Goal: Information Seeking & Learning: Understand process/instructions

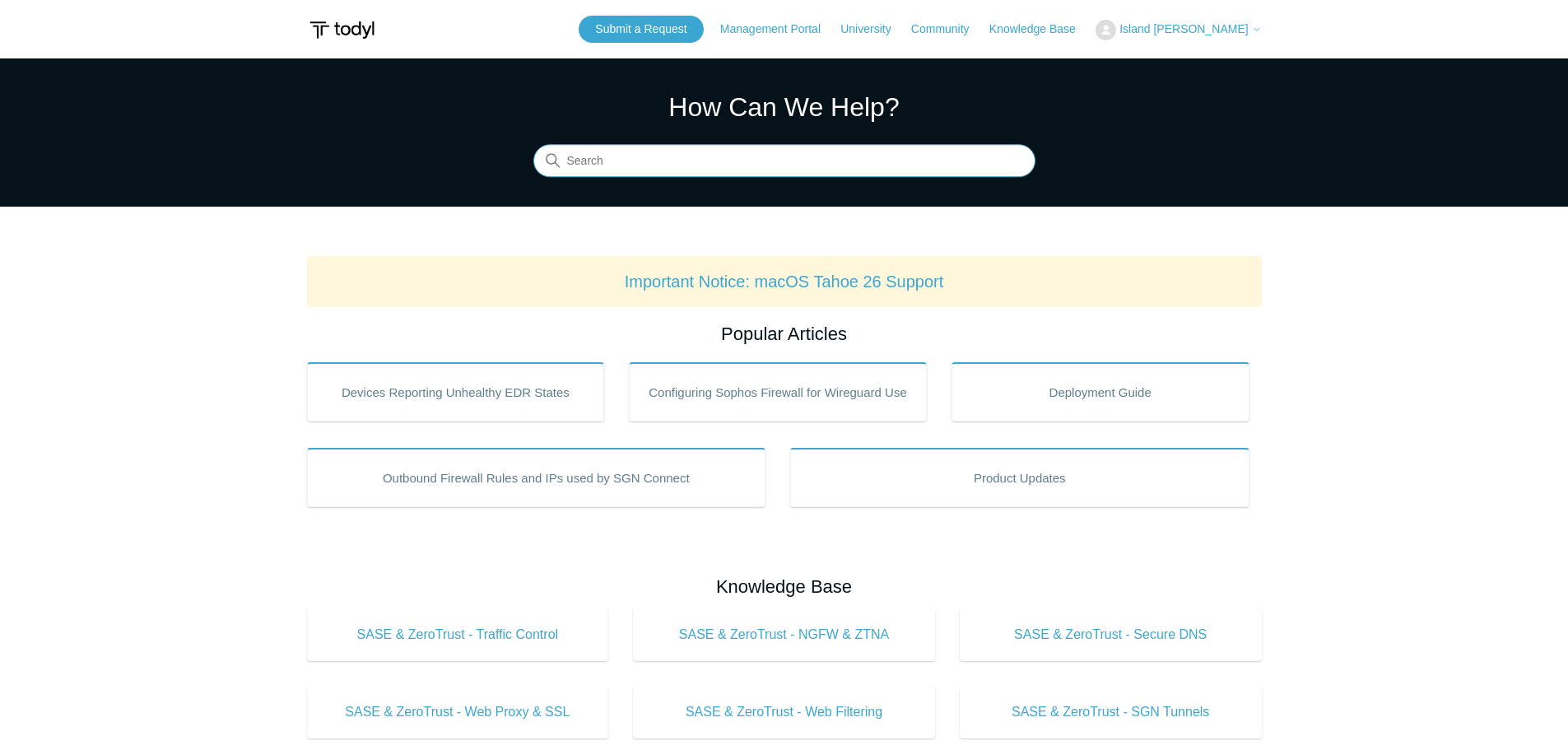
click at [694, 158] on input "Search" at bounding box center [784, 161] width 502 height 33
type input "sng connect install"
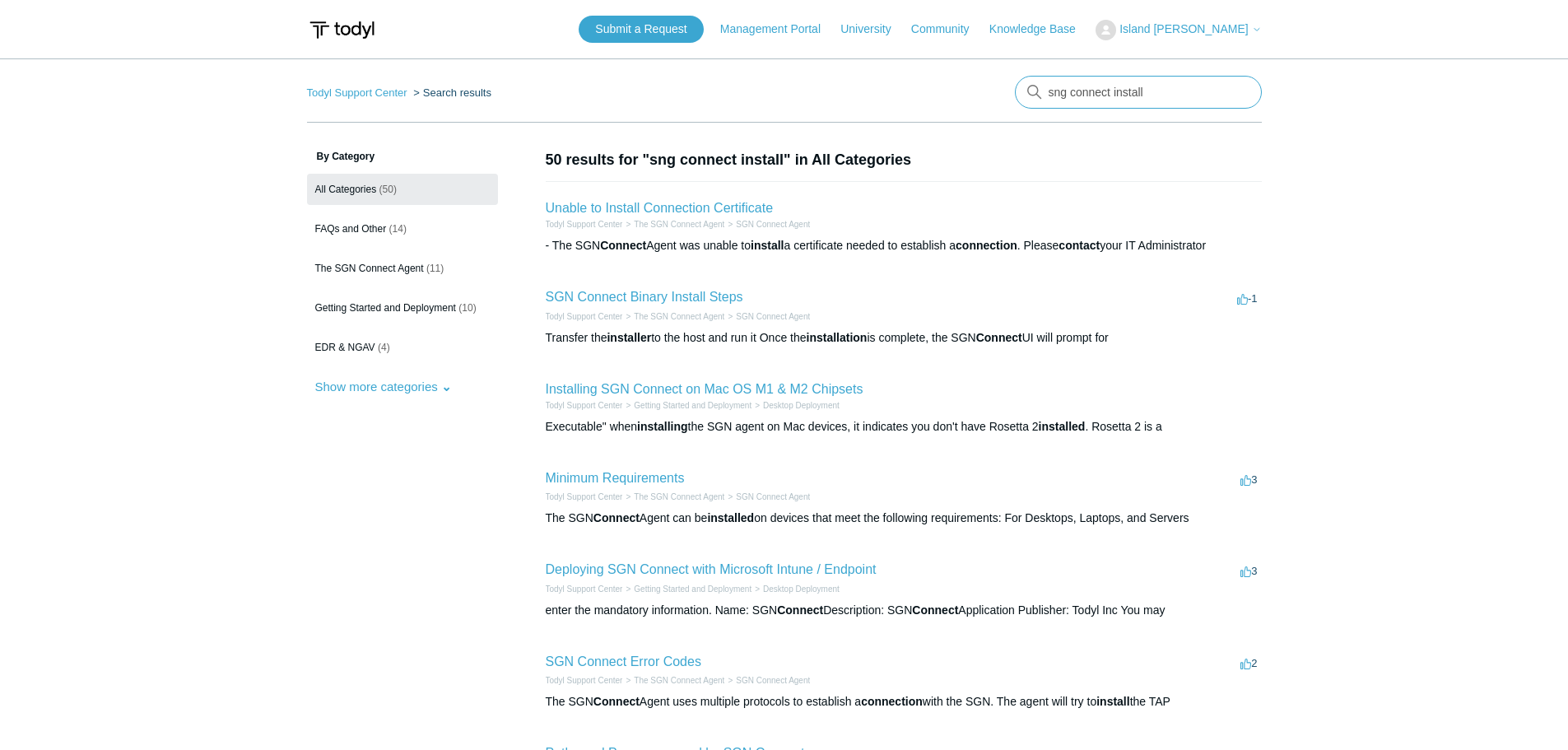
drag, startPoint x: 1158, startPoint y: 93, endPoint x: 887, endPoint y: 71, distance: 271.9
click at [887, 71] on main "Todyl Support Center Search results sng connect install By Category All Categor…" at bounding box center [784, 607] width 1568 height 1097
type input "deploy"
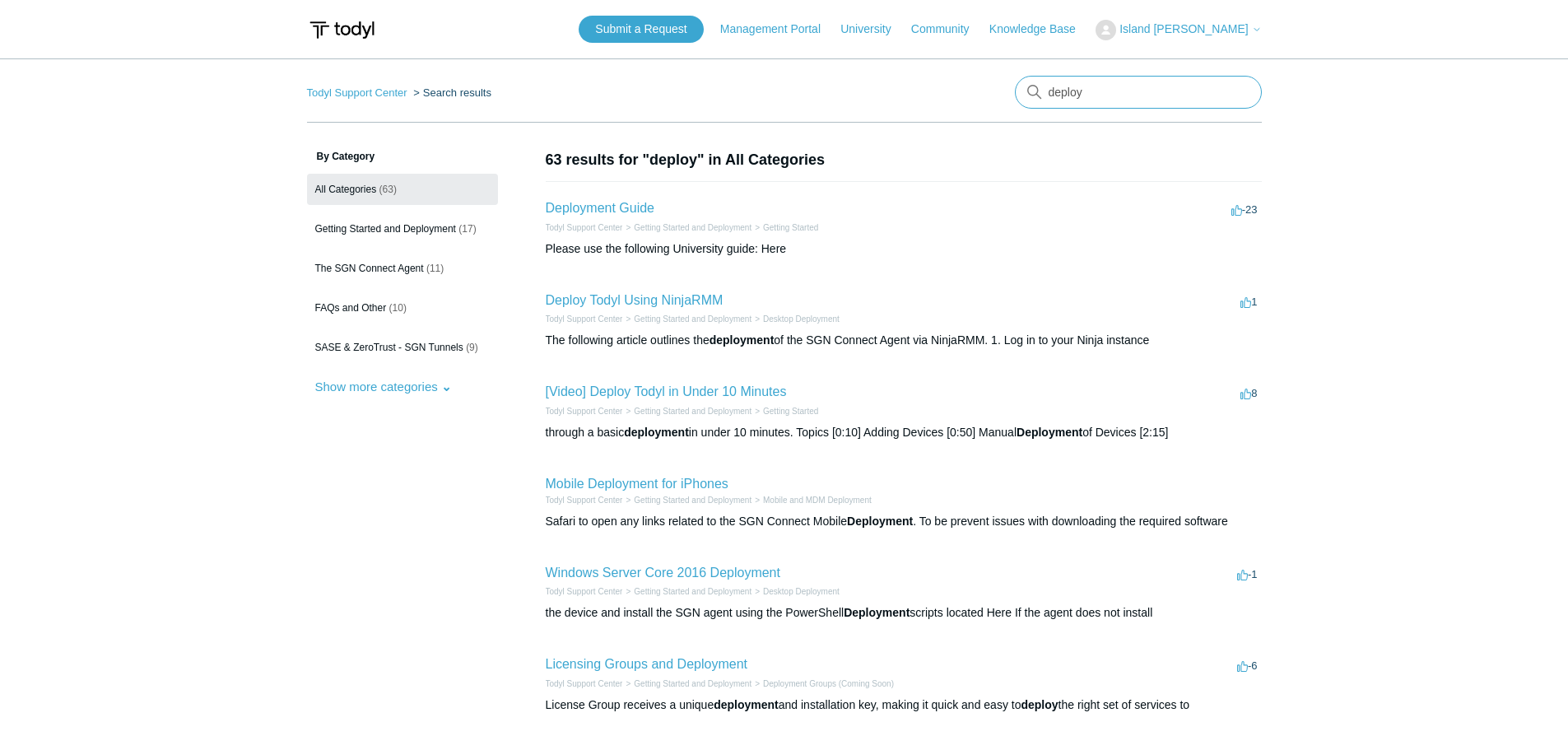
click at [1144, 95] on input "deploy" at bounding box center [1138, 91] width 247 height 33
type input "deploy agent"
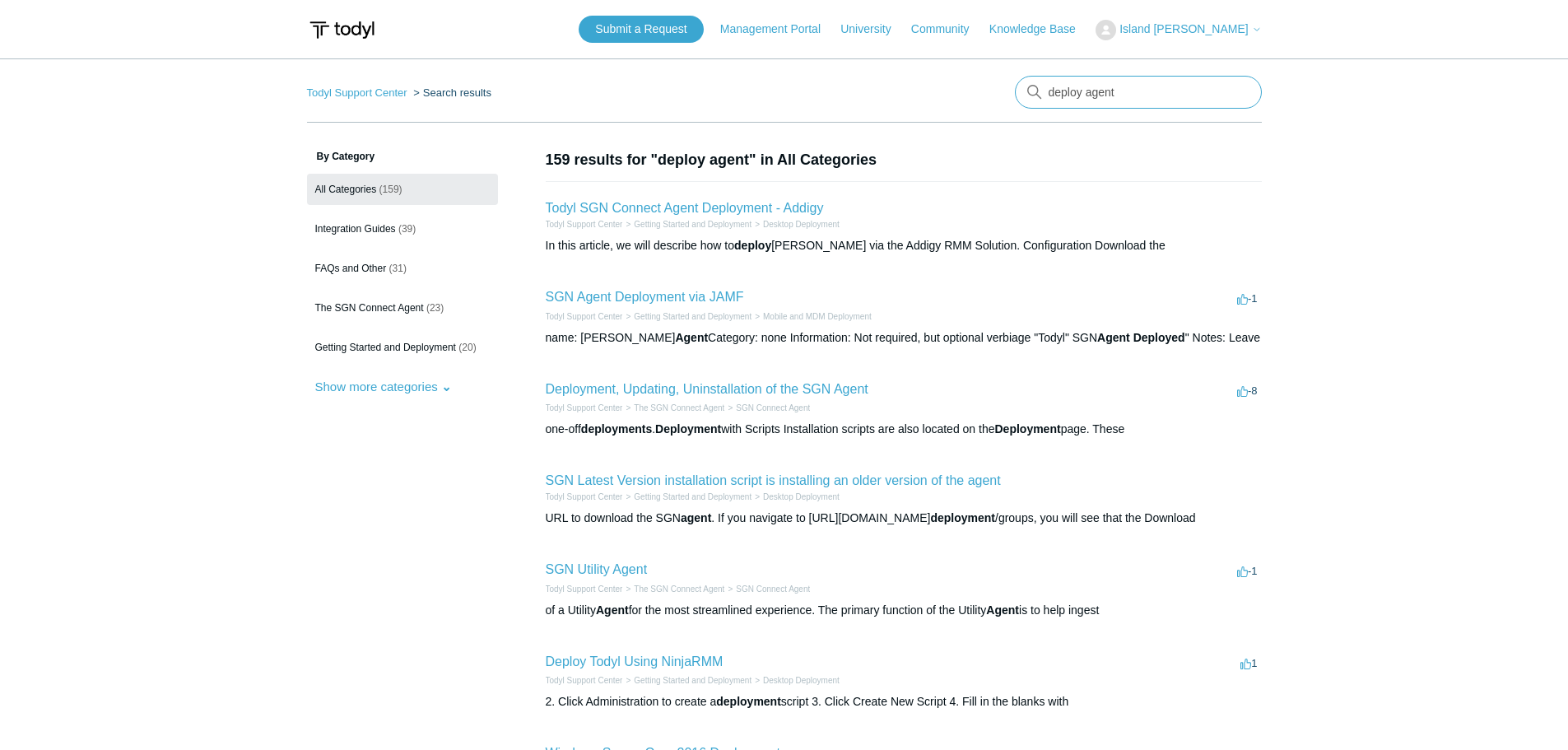
drag, startPoint x: 1169, startPoint y: 84, endPoint x: 951, endPoint y: 83, distance: 218.0
click at [951, 83] on nav "Todyl Support Center Search results deploy agent" at bounding box center [784, 98] width 955 height 47
type input "register"
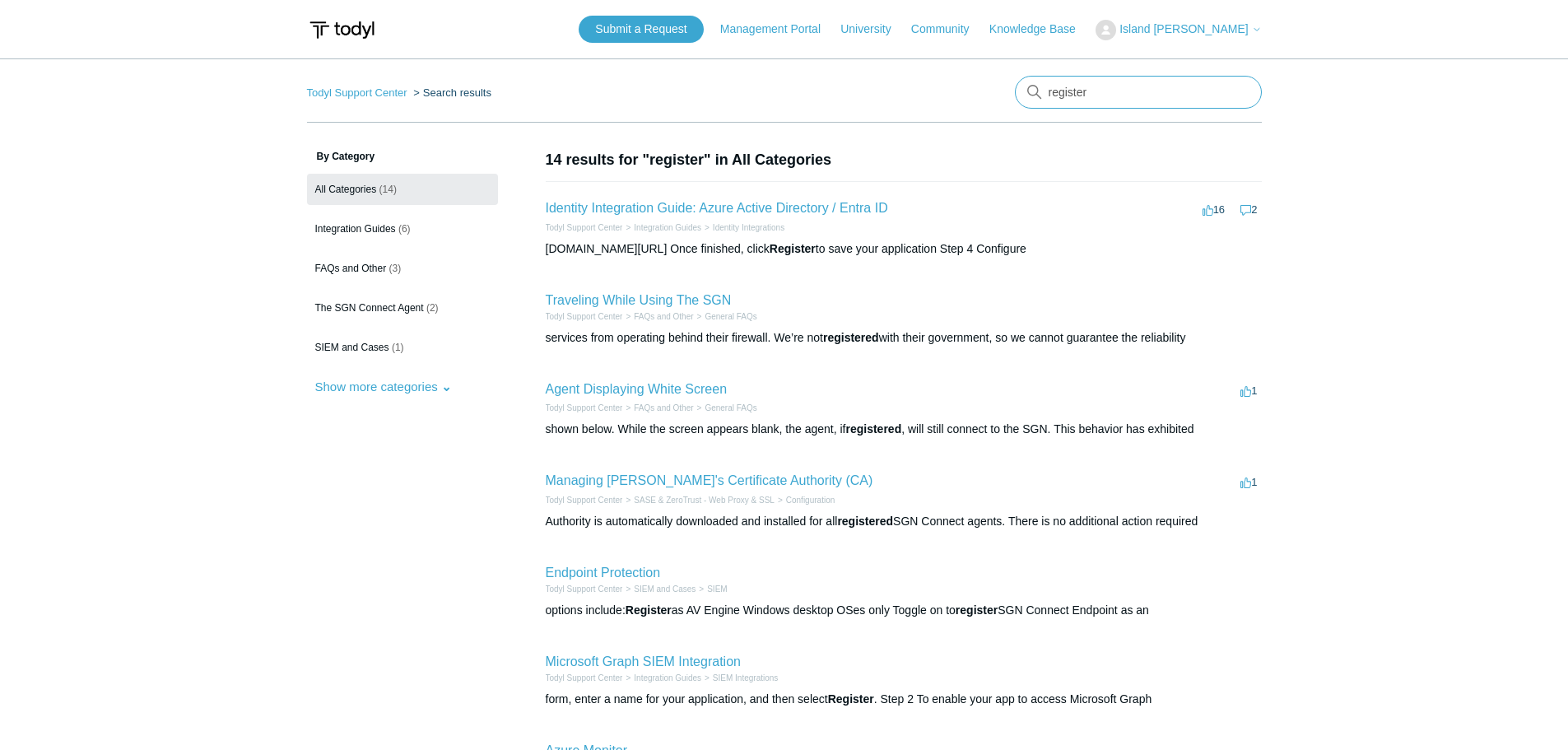
drag, startPoint x: 1115, startPoint y: 94, endPoint x: 967, endPoint y: 84, distance: 148.3
click at [967, 84] on nav "Todyl Support Center Search results register" at bounding box center [784, 98] width 955 height 47
type input "agent install"
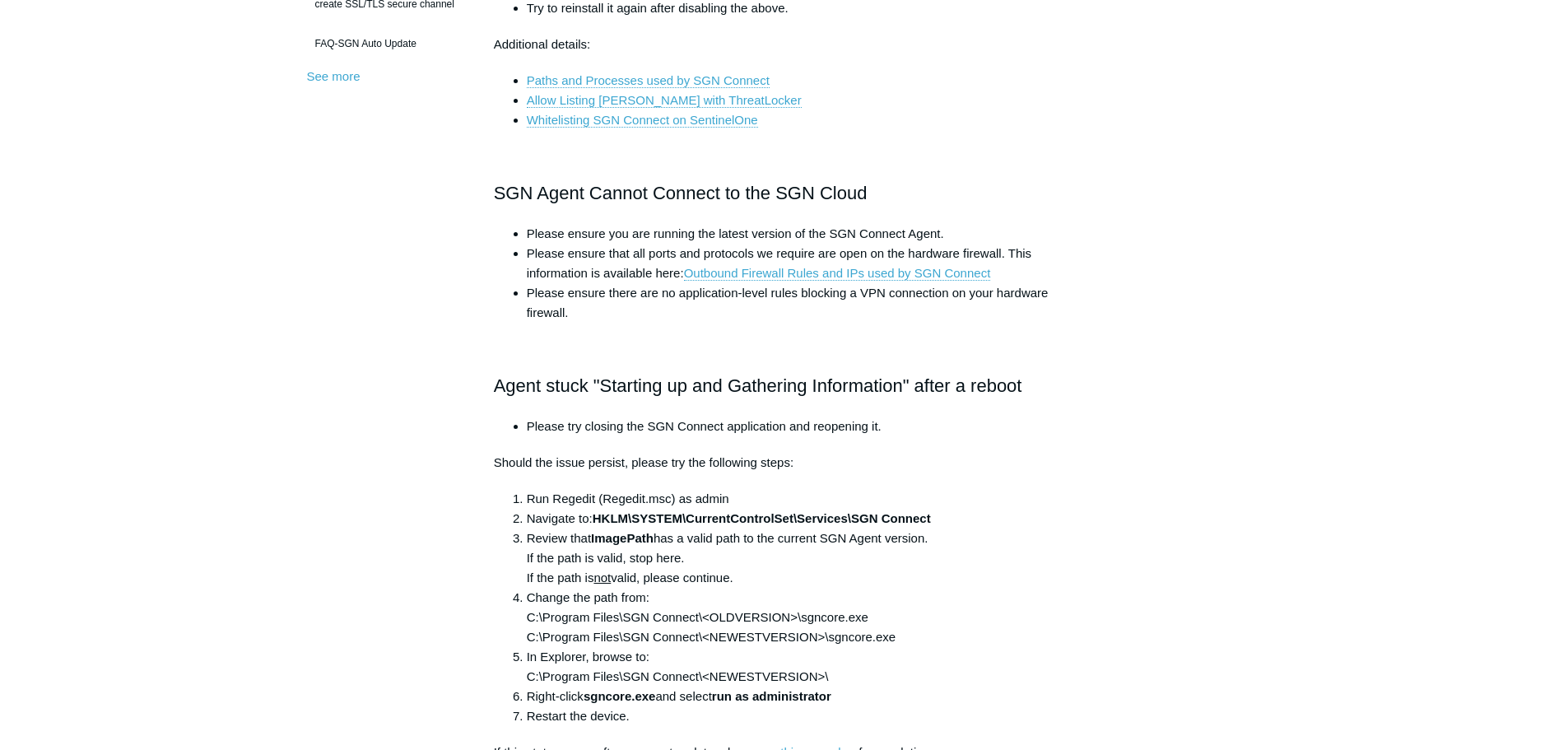
scroll to position [659, 0]
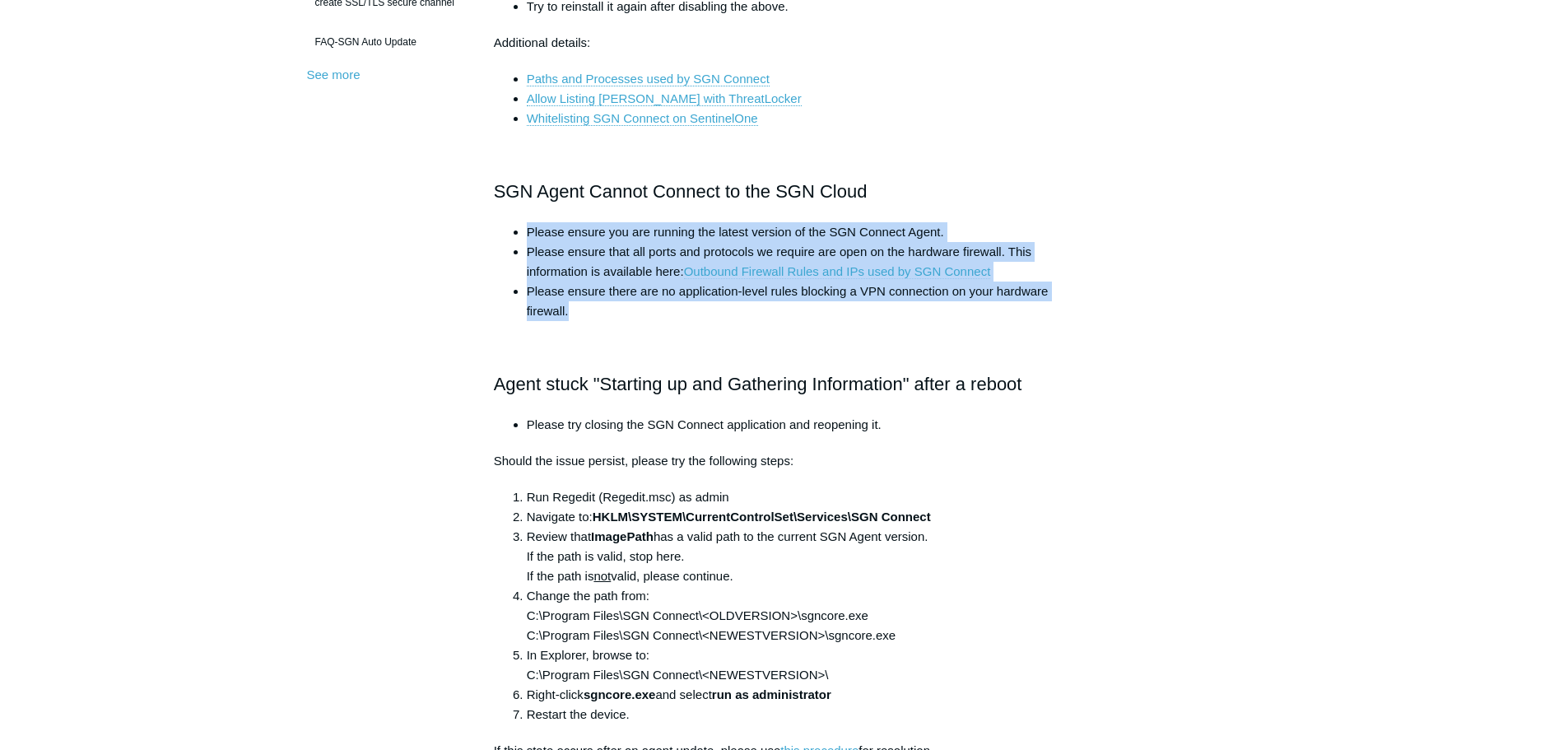
drag, startPoint x: 577, startPoint y: 309, endPoint x: 517, endPoint y: 239, distance: 92.2
click at [517, 239] on ul "Please ensure you are running the latest version of the SGN Connect Agent. Plea…" at bounding box center [792, 272] width 564 height 99
copy ul "Please ensure you are running the latest version of the SGN Connect Agent. Plea…"
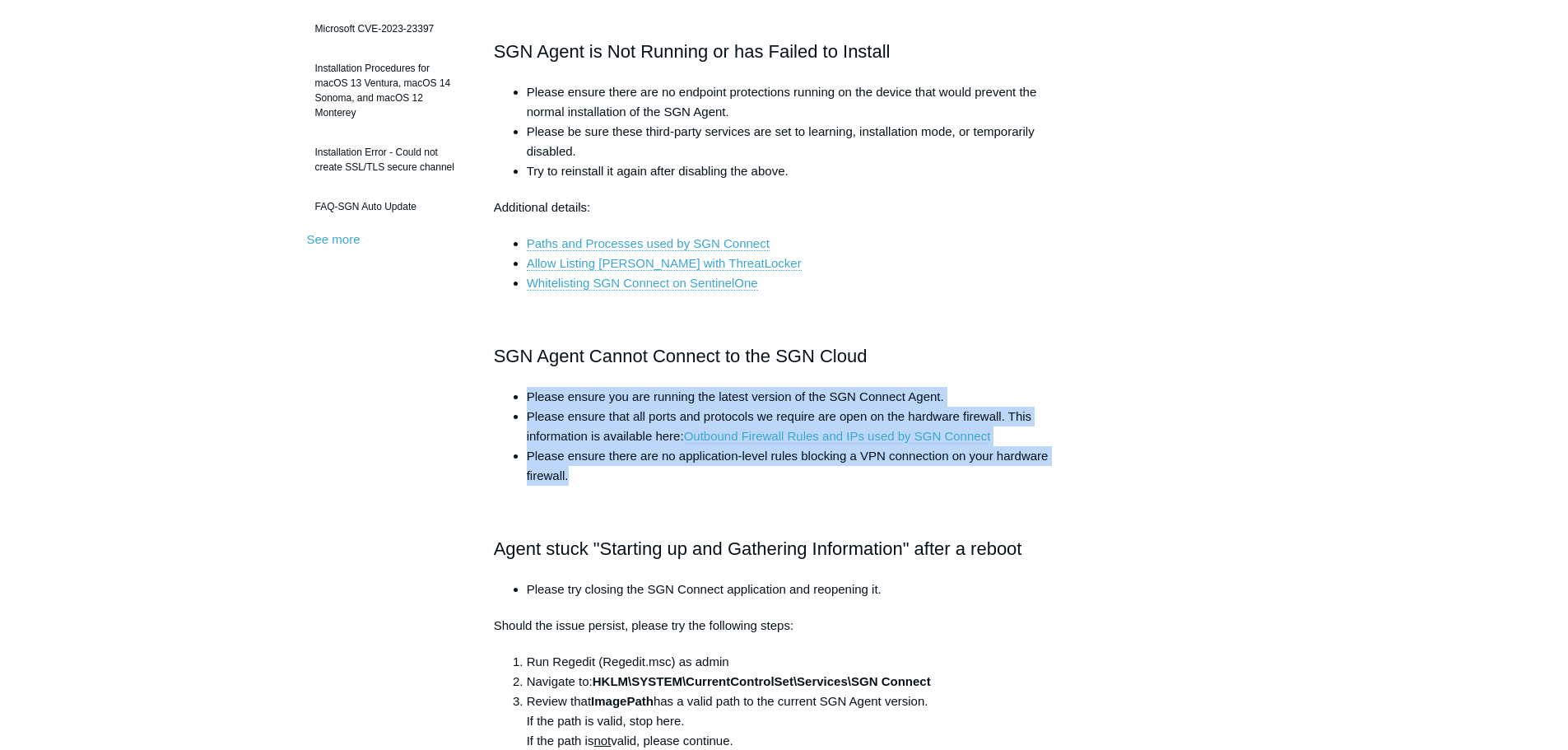
scroll to position [0, 0]
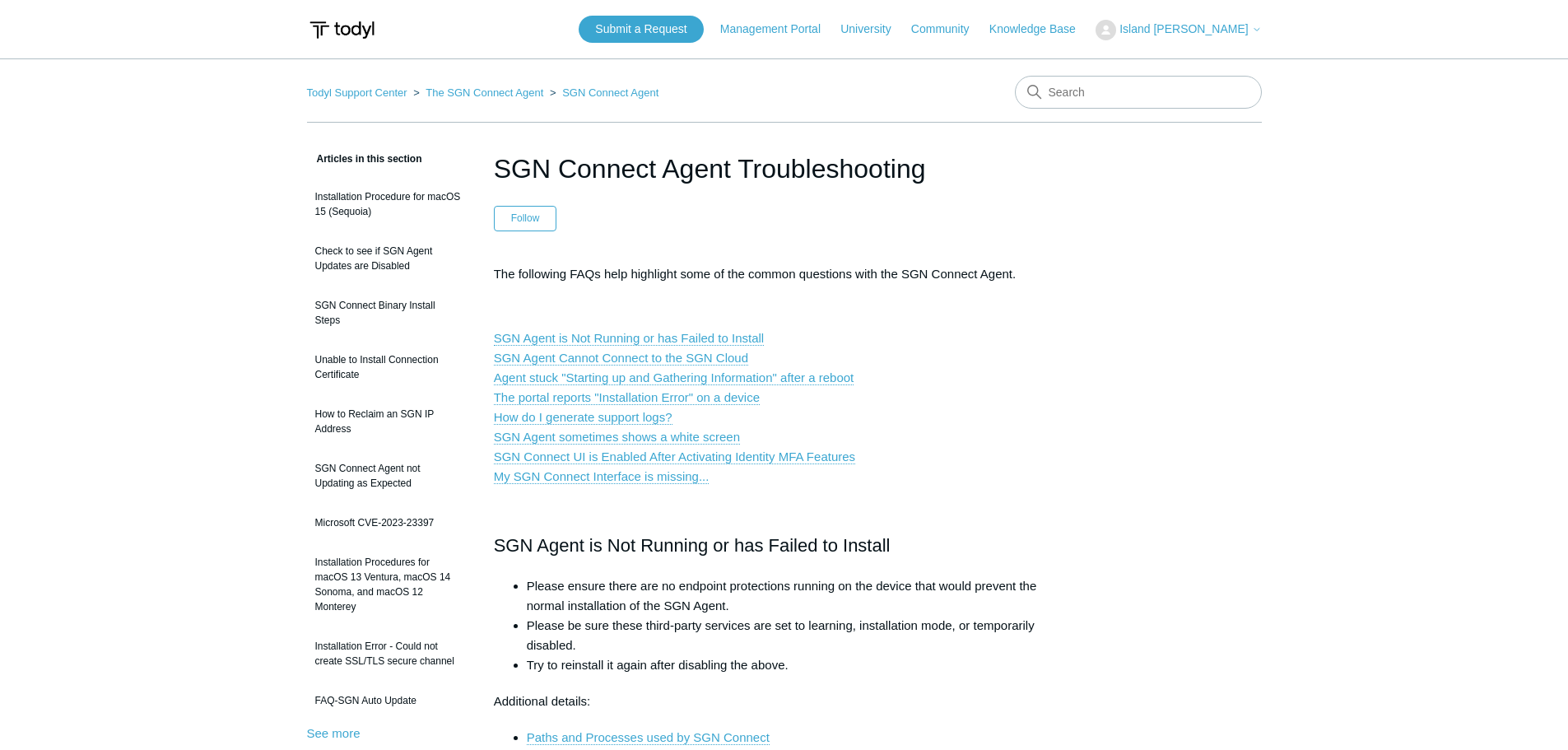
click at [1037, 339] on p "SGN Agent is Not Running or has Failed to Install SGN Agent Cannot Connect to t…" at bounding box center [784, 407] width 581 height 158
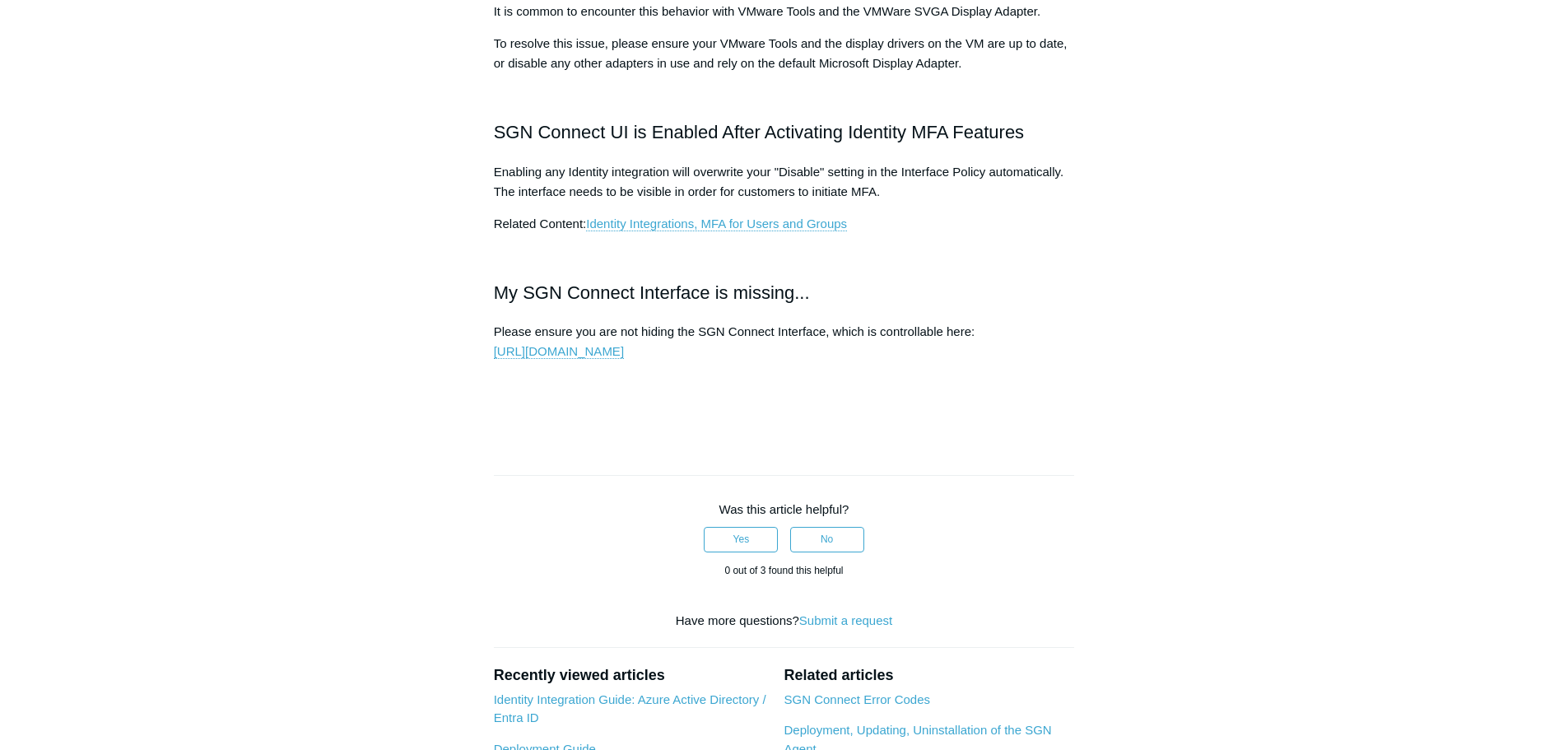
scroll to position [2101, 0]
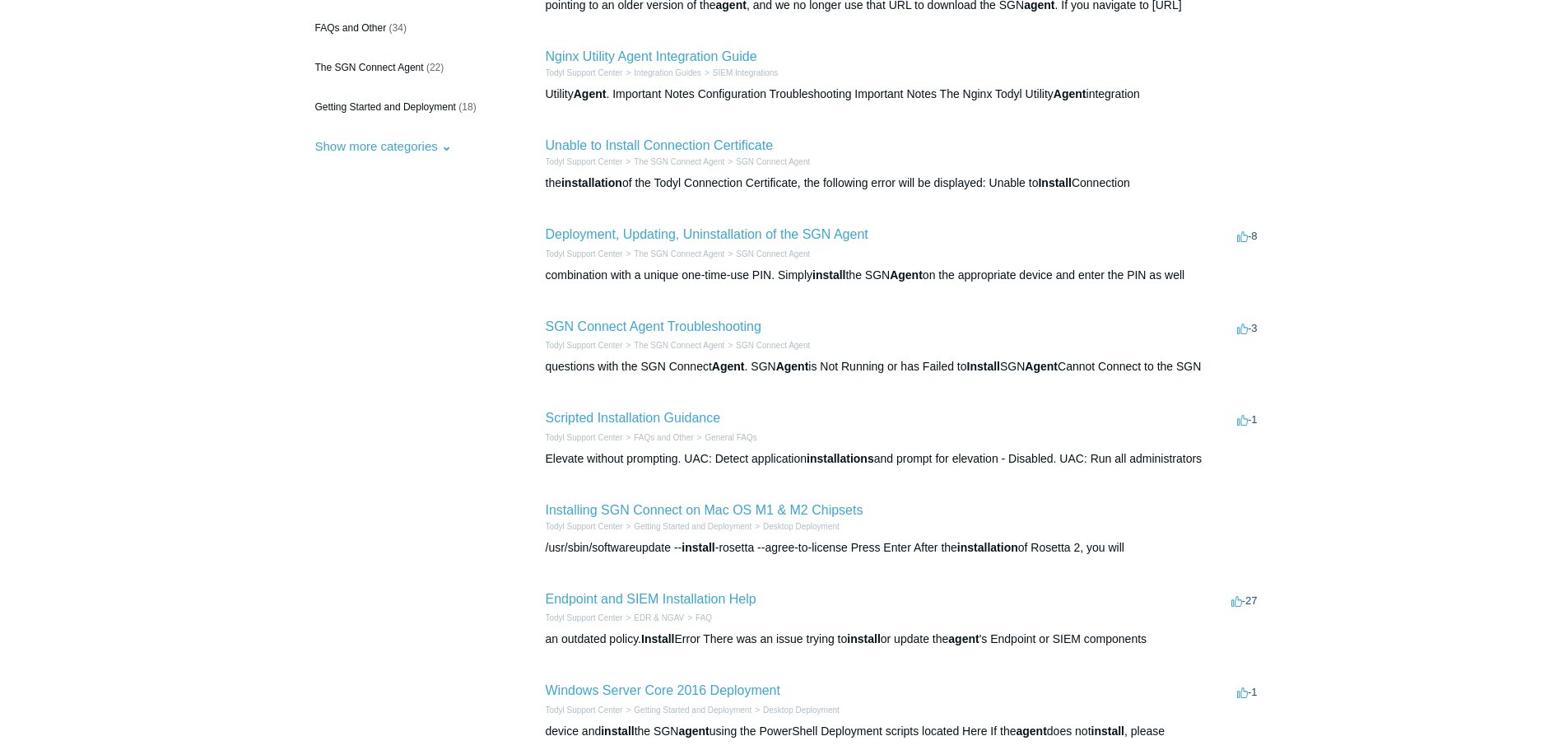
scroll to position [247, 0]
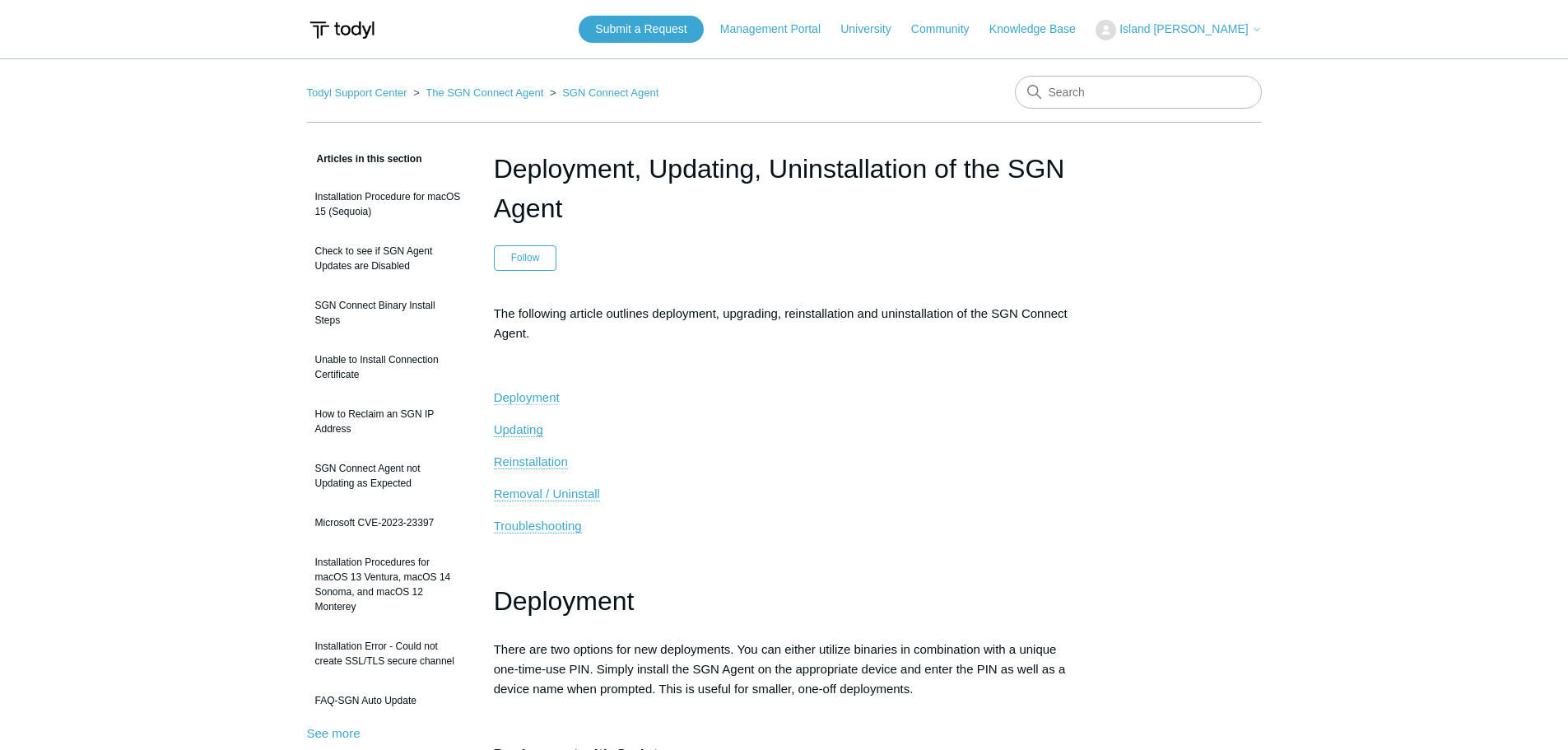
click at [542, 399] on span "Deployment" at bounding box center [527, 397] width 65 height 14
click at [544, 532] on span "Troubleshooting" at bounding box center [538, 526] width 88 height 14
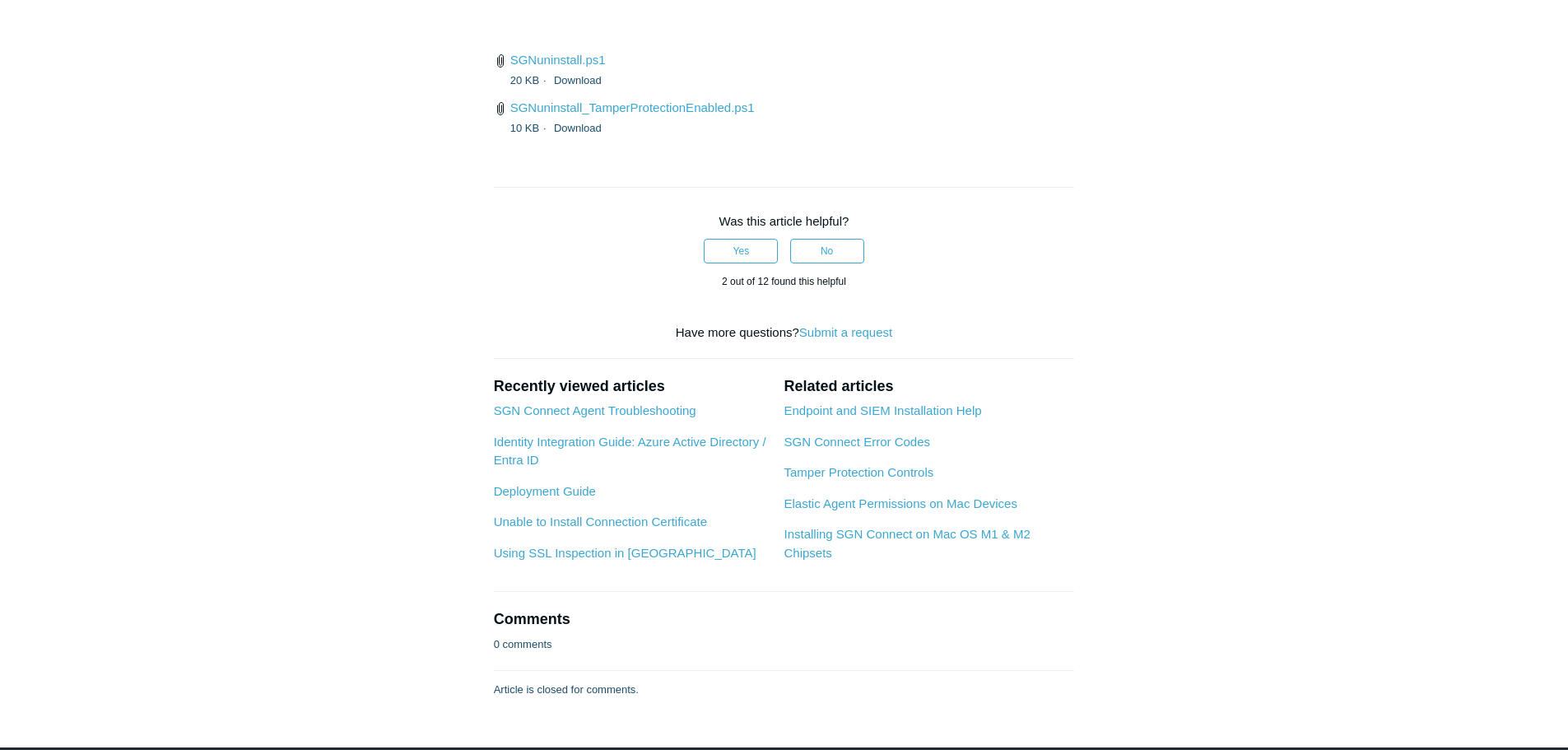
scroll to position [4119, 0]
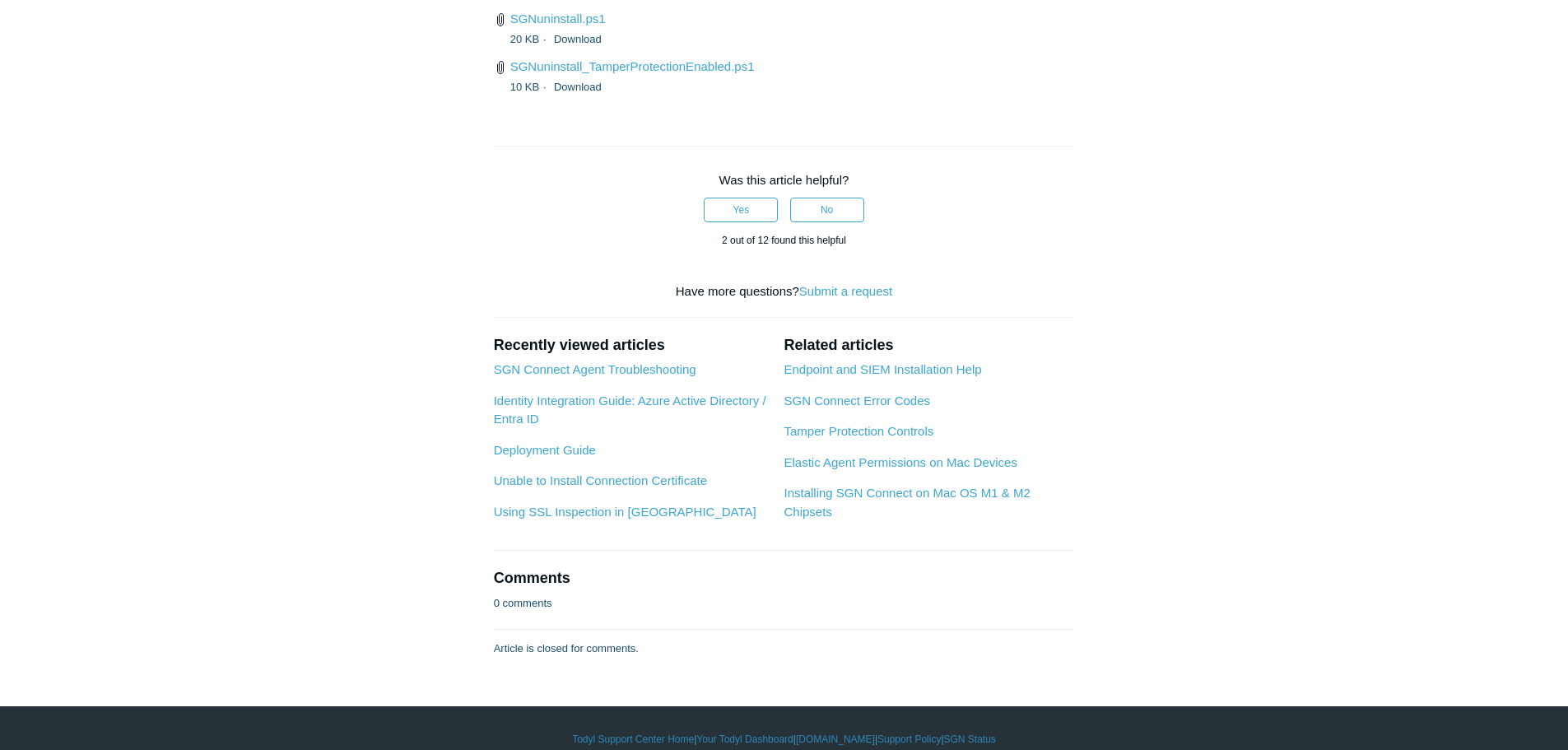
drag, startPoint x: 671, startPoint y: 537, endPoint x: 479, endPoint y: 486, distance: 198.7
copy div "SGN Registration Hanging If your SGN Connect agent gets stuck in a "Registering…"
